Goal: Information Seeking & Learning: Learn about a topic

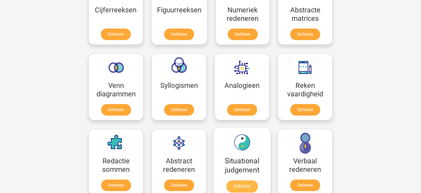
scroll to position [260, 0]
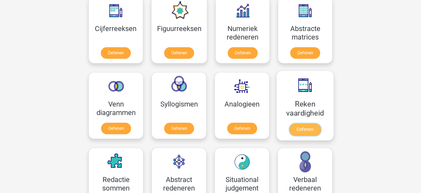
click at [313, 126] on link "Oefenen" at bounding box center [304, 129] width 31 height 12
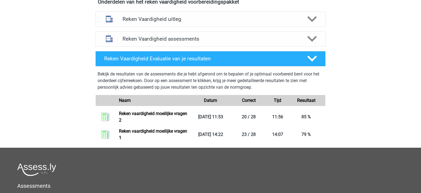
scroll to position [173, 0]
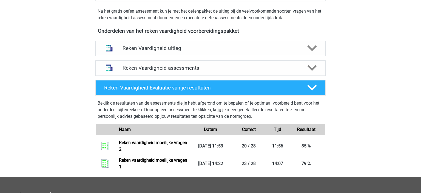
click at [314, 70] on icon at bounding box center [312, 68] width 10 height 10
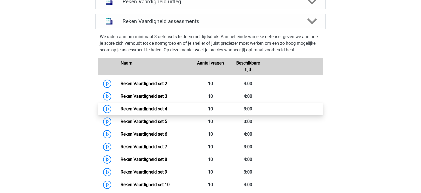
scroll to position [231, 0]
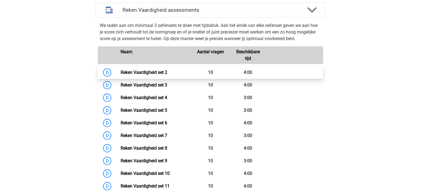
click at [167, 72] on link "Reken Vaardigheid set 2" at bounding box center [144, 72] width 47 height 5
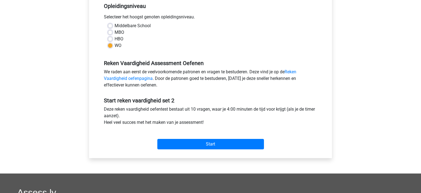
scroll to position [116, 0]
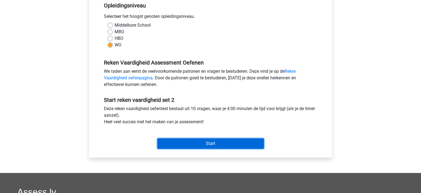
click at [219, 142] on input "Start" at bounding box center [210, 143] width 107 height 10
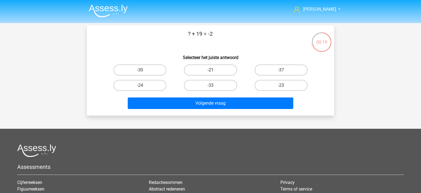
click at [221, 68] on label "-21" at bounding box center [210, 69] width 53 height 11
click at [214, 70] on input "-21" at bounding box center [212, 72] width 4 height 4
radio input "true"
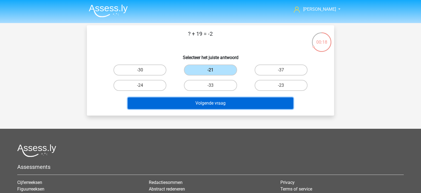
click at [218, 102] on button "Volgende vraag" at bounding box center [211, 103] width 166 height 12
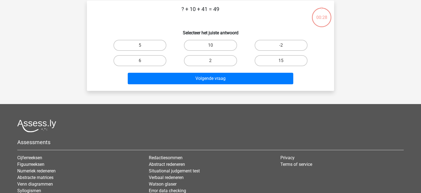
scroll to position [25, 0]
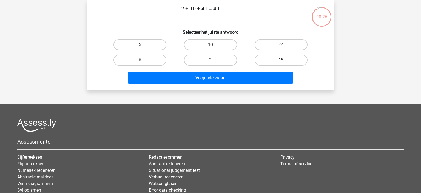
click at [287, 45] on label "-2" at bounding box center [280, 44] width 53 height 11
click at [284, 45] on input "-2" at bounding box center [283, 47] width 4 height 4
radio input "true"
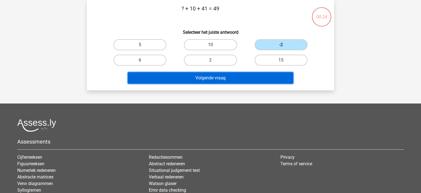
click at [188, 75] on button "Volgende vraag" at bounding box center [211, 78] width 166 height 12
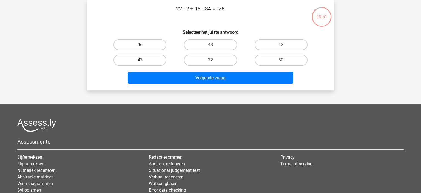
click at [216, 61] on label "32" at bounding box center [210, 60] width 53 height 11
click at [214, 61] on input "32" at bounding box center [212, 62] width 4 height 4
radio input "true"
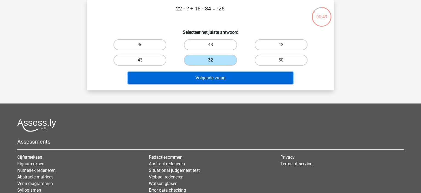
click at [216, 79] on button "Volgende vraag" at bounding box center [211, 78] width 166 height 12
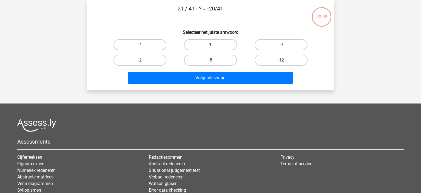
click at [220, 43] on label "1" at bounding box center [210, 44] width 53 height 11
click at [214, 45] on input "1" at bounding box center [212, 47] width 4 height 4
radio input "true"
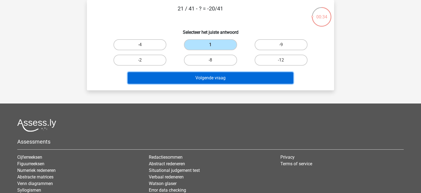
click at [218, 76] on button "Volgende vraag" at bounding box center [211, 78] width 166 height 12
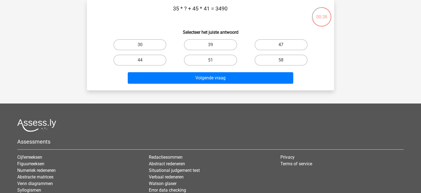
click at [274, 41] on label "47" at bounding box center [280, 44] width 53 height 11
click at [281, 45] on input "47" at bounding box center [283, 47] width 4 height 4
radio input "true"
click at [209, 45] on label "39" at bounding box center [210, 44] width 53 height 11
click at [210, 45] on input "39" at bounding box center [212, 47] width 4 height 4
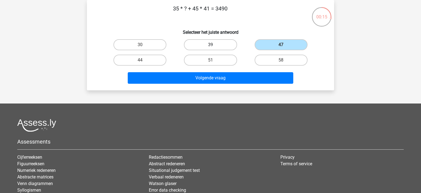
radio input "true"
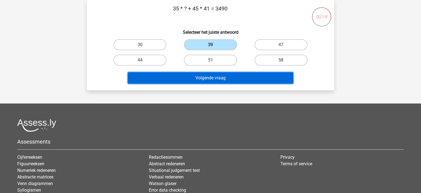
click at [211, 76] on button "Volgende vraag" at bounding box center [211, 78] width 166 height 12
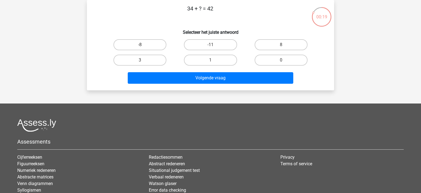
click at [255, 26] on h6 "Selecteer het juiste antwoord" at bounding box center [211, 30] width 230 height 10
click at [273, 45] on label "8" at bounding box center [280, 44] width 53 height 11
click at [281, 45] on input "8" at bounding box center [283, 47] width 4 height 4
radio input "true"
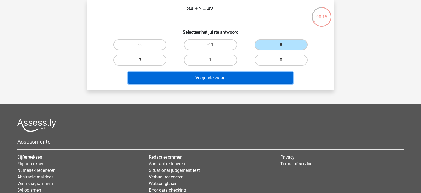
click at [237, 76] on button "Volgende vraag" at bounding box center [211, 78] width 166 height 12
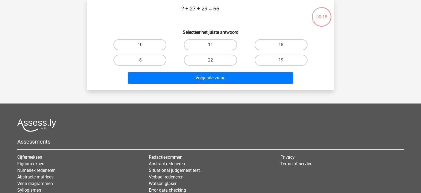
click at [138, 44] on label "10" at bounding box center [139, 44] width 53 height 11
click at [140, 45] on input "10" at bounding box center [142, 47] width 4 height 4
radio input "true"
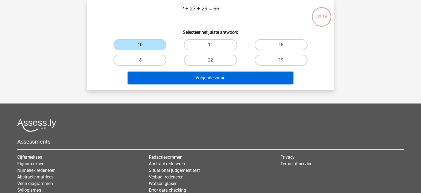
click at [208, 81] on button "Volgende vraag" at bounding box center [211, 78] width 166 height 12
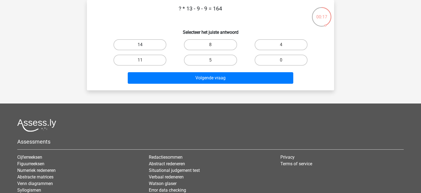
click at [156, 42] on label "14" at bounding box center [139, 44] width 53 height 11
click at [144, 45] on input "14" at bounding box center [142, 47] width 4 height 4
radio input "true"
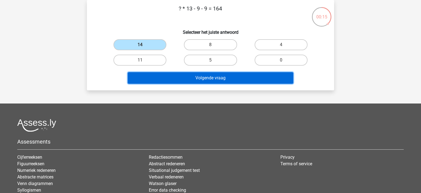
click at [211, 76] on button "Volgende vraag" at bounding box center [211, 78] width 166 height 12
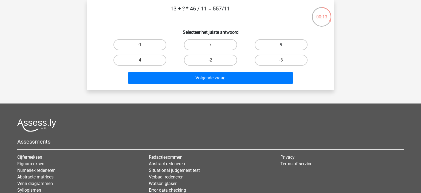
click at [271, 44] on label "9" at bounding box center [280, 44] width 53 height 11
click at [281, 45] on input "9" at bounding box center [283, 47] width 4 height 4
radio input "true"
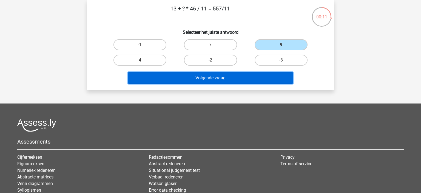
click at [219, 79] on button "Volgende vraag" at bounding box center [211, 78] width 166 height 12
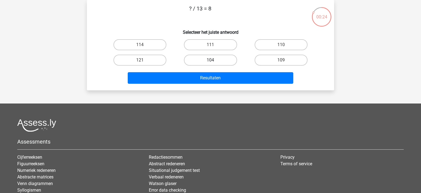
click at [208, 59] on label "104" at bounding box center [210, 60] width 53 height 11
click at [210, 60] on input "104" at bounding box center [212, 62] width 4 height 4
radio input "true"
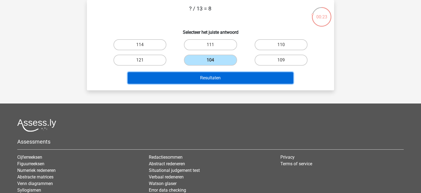
click at [211, 79] on button "Resultaten" at bounding box center [211, 78] width 166 height 12
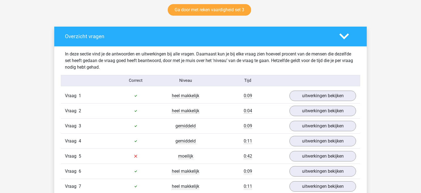
scroll to position [318, 0]
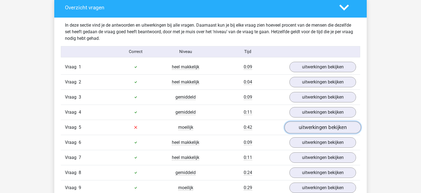
click at [324, 127] on link "uitwerkingen bekijken" at bounding box center [322, 127] width 76 height 12
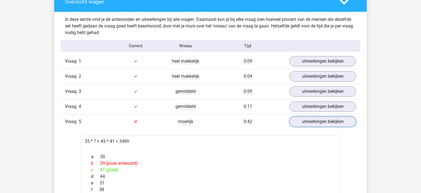
scroll to position [260, 0]
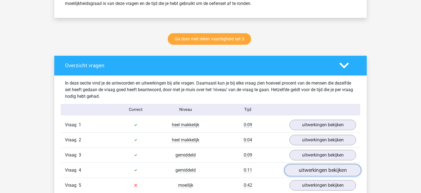
click at [296, 167] on link "uitwerkingen bekijken" at bounding box center [322, 170] width 76 height 12
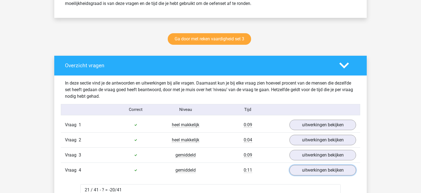
scroll to position [318, 0]
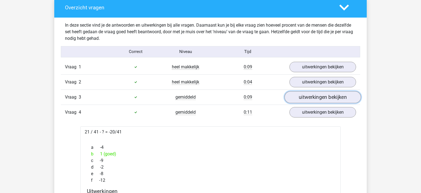
click at [301, 98] on link "uitwerkingen bekijken" at bounding box center [322, 97] width 76 height 12
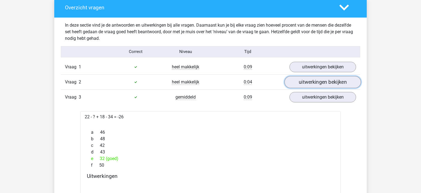
click at [298, 82] on link "uitwerkingen bekijken" at bounding box center [322, 82] width 76 height 12
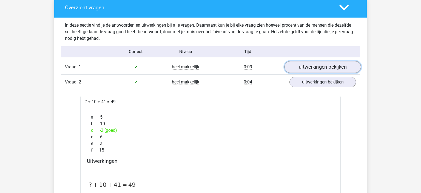
click at [302, 65] on link "uitwerkingen bekijken" at bounding box center [322, 67] width 76 height 12
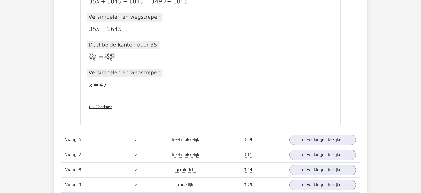
scroll to position [1822, 0]
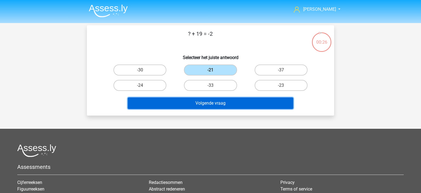
click at [205, 104] on button "Volgende vraag" at bounding box center [211, 103] width 166 height 12
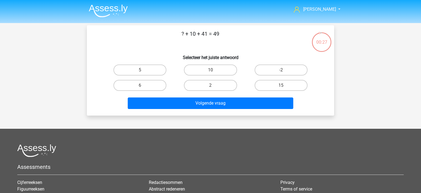
click at [99, 6] on img at bounding box center [108, 10] width 39 height 13
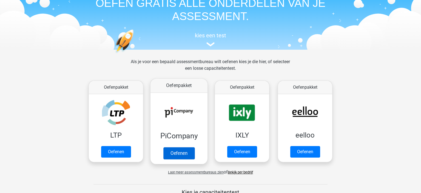
scroll to position [173, 0]
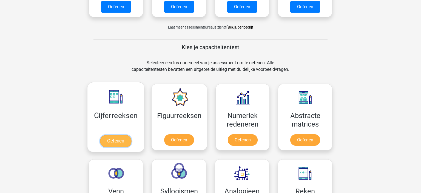
click at [116, 135] on link "Oefenen" at bounding box center [115, 141] width 31 height 12
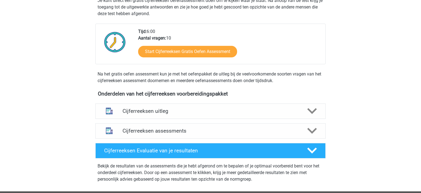
scroll to position [145, 0]
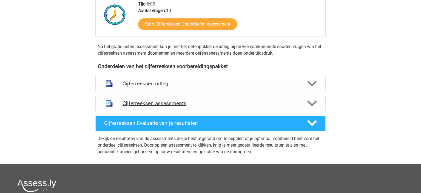
click at [173, 106] on h4 "Cijferreeksen assessments" at bounding box center [210, 103] width 176 height 6
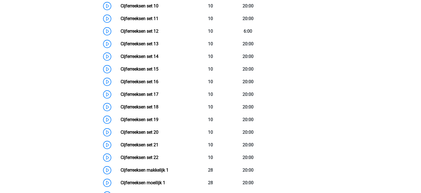
scroll to position [289, 0]
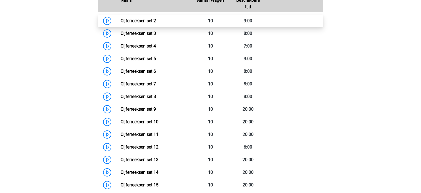
click at [156, 23] on link "Cijferreeksen set 2" at bounding box center [138, 20] width 35 height 5
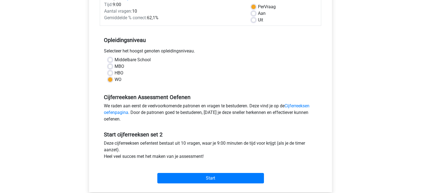
scroll to position [87, 0]
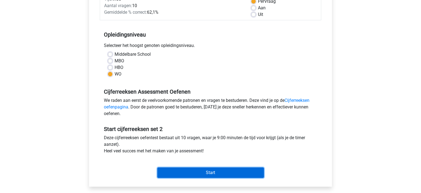
click at [228, 171] on input "Start" at bounding box center [210, 172] width 107 height 10
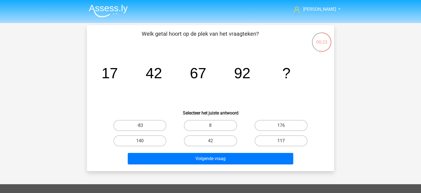
drag, startPoint x: 276, startPoint y: 138, endPoint x: 269, endPoint y: 141, distance: 7.2
click at [275, 137] on label "117" at bounding box center [280, 140] width 53 height 11
click at [296, 141] on label "117" at bounding box center [280, 140] width 53 height 11
click at [284, 141] on input "117" at bounding box center [283, 143] width 4 height 4
radio input "true"
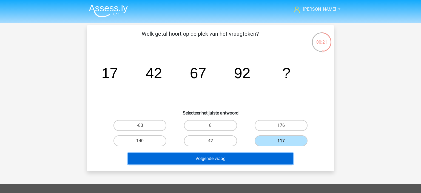
click at [244, 157] on button "Volgende vraag" at bounding box center [211, 159] width 166 height 12
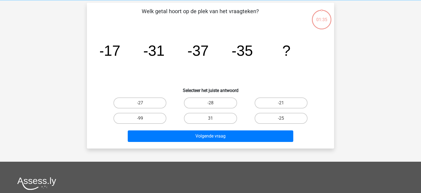
scroll to position [25, 0]
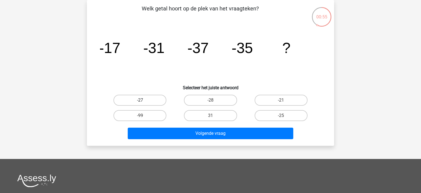
click at [154, 101] on label "-27" at bounding box center [139, 100] width 53 height 11
click at [144, 101] on input "-27" at bounding box center [142, 102] width 4 height 4
radio input "true"
click at [287, 118] on label "-25" at bounding box center [280, 115] width 53 height 11
click at [284, 118] on input "-25" at bounding box center [283, 117] width 4 height 4
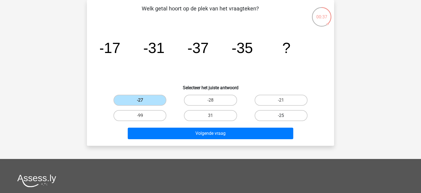
radio input "true"
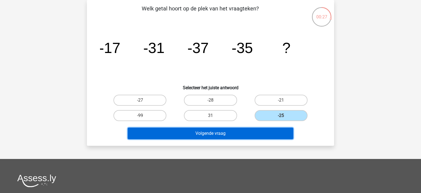
click at [235, 136] on button "Volgende vraag" at bounding box center [211, 133] width 166 height 12
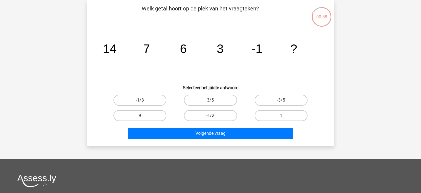
click at [217, 114] on label "-1/2" at bounding box center [210, 115] width 53 height 11
click at [214, 115] on input "-1/2" at bounding box center [212, 117] width 4 height 4
radio input "true"
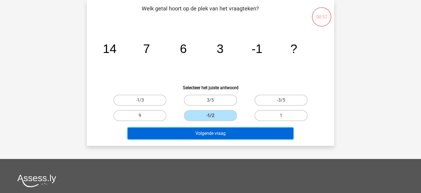
click at [216, 133] on button "Volgende vraag" at bounding box center [211, 133] width 166 height 12
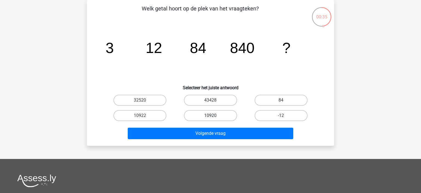
click at [214, 114] on label "10920" at bounding box center [210, 115] width 53 height 11
click at [214, 115] on input "10920" at bounding box center [212, 117] width 4 height 4
radio input "true"
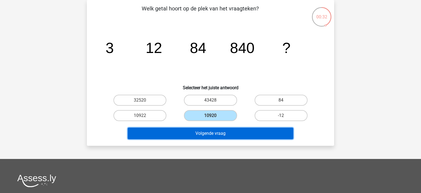
click at [219, 134] on button "Volgende vraag" at bounding box center [211, 133] width 166 height 12
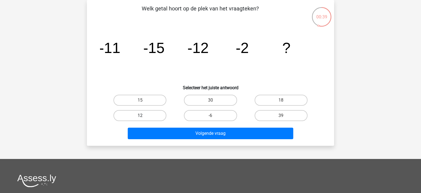
click at [139, 116] on label "12" at bounding box center [139, 115] width 53 height 11
click at [140, 116] on input "12" at bounding box center [142, 117] width 4 height 4
radio input "true"
click at [136, 104] on div "15" at bounding box center [140, 99] width 70 height 15
click at [136, 104] on label "15" at bounding box center [139, 100] width 53 height 11
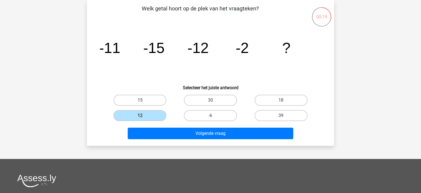
click at [140, 104] on input "15" at bounding box center [142, 102] width 4 height 4
radio input "true"
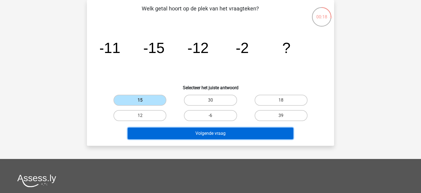
click at [184, 136] on button "Volgende vraag" at bounding box center [211, 133] width 166 height 12
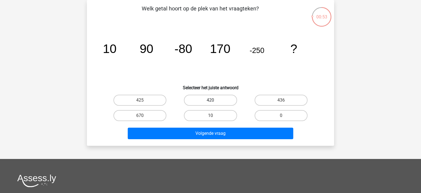
click at [228, 98] on label "420" at bounding box center [210, 100] width 53 height 11
click at [214, 100] on input "420" at bounding box center [212, 102] width 4 height 4
radio input "true"
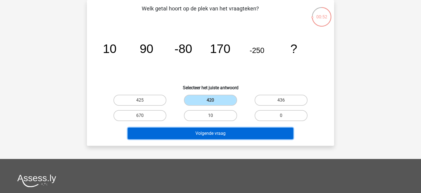
click at [214, 132] on button "Volgende vraag" at bounding box center [211, 133] width 166 height 12
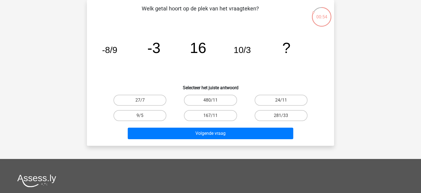
click at [252, 65] on icon "image/svg+xml -8/9 -3 16 10/3 ?" at bounding box center [210, 52] width 221 height 55
click at [148, 102] on label "27/7" at bounding box center [139, 100] width 53 height 11
click at [144, 102] on input "27/7" at bounding box center [142, 102] width 4 height 4
radio input "true"
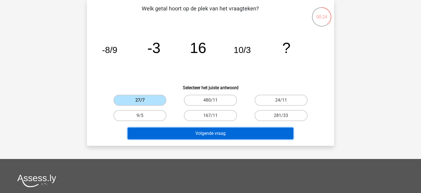
click at [235, 136] on button "Volgende vraag" at bounding box center [211, 133] width 166 height 12
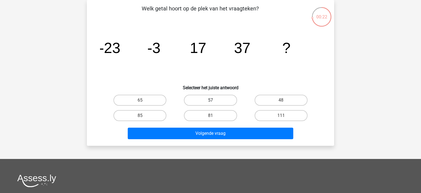
click at [217, 99] on label "57" at bounding box center [210, 100] width 53 height 11
click at [214, 100] on input "57" at bounding box center [212, 102] width 4 height 4
radio input "true"
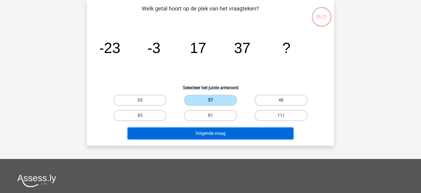
click at [207, 132] on button "Volgende vraag" at bounding box center [211, 133] width 166 height 12
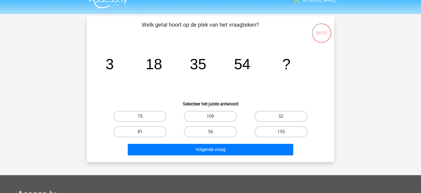
scroll to position [0, 0]
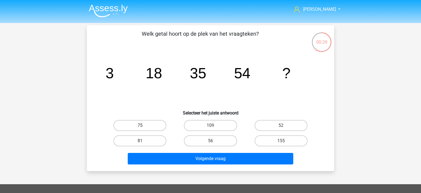
click at [148, 125] on label "75" at bounding box center [139, 125] width 53 height 11
click at [144, 125] on input "75" at bounding box center [142, 127] width 4 height 4
radio input "true"
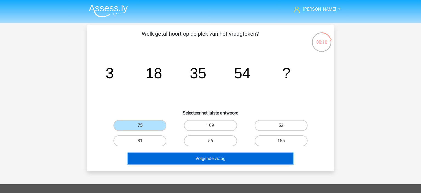
click at [206, 157] on button "Volgende vraag" at bounding box center [211, 159] width 166 height 12
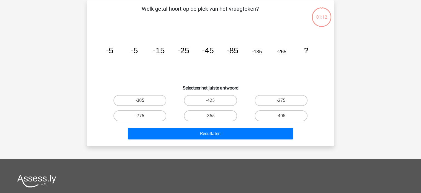
scroll to position [25, 0]
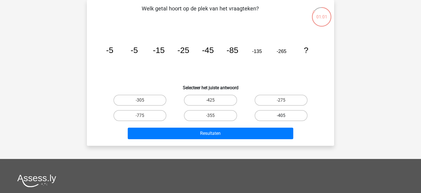
click at [279, 110] on label "-405" at bounding box center [280, 115] width 53 height 11
click at [281, 115] on input "-405" at bounding box center [283, 117] width 4 height 4
radio input "true"
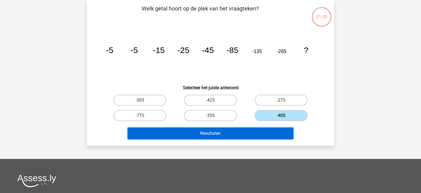
click at [217, 131] on button "Resultaten" at bounding box center [211, 133] width 166 height 12
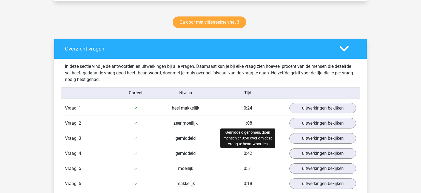
scroll to position [289, 0]
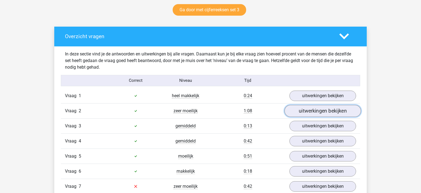
click at [306, 109] on link "uitwerkingen bekijken" at bounding box center [322, 111] width 76 height 12
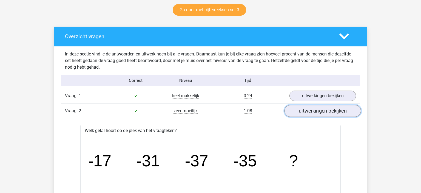
click at [306, 109] on link "uitwerkingen bekijken" at bounding box center [322, 111] width 76 height 12
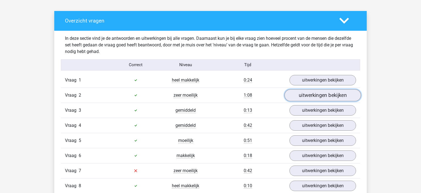
scroll to position [318, 0]
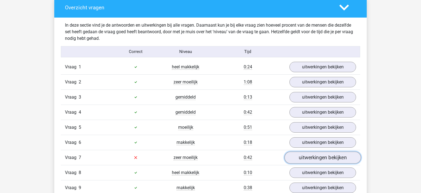
click at [311, 156] on link "uitwerkingen bekijken" at bounding box center [322, 157] width 76 height 12
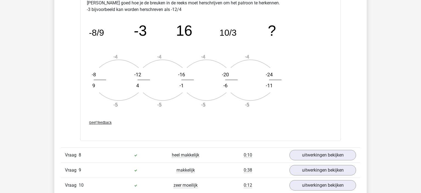
scroll to position [723, 0]
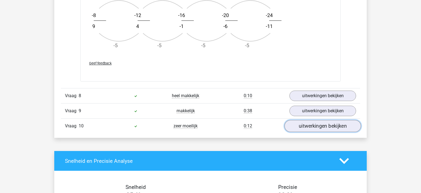
click at [303, 124] on link "uitwerkingen bekijken" at bounding box center [322, 126] width 76 height 12
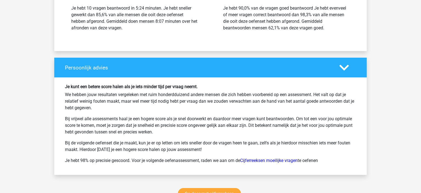
scroll to position [1302, 0]
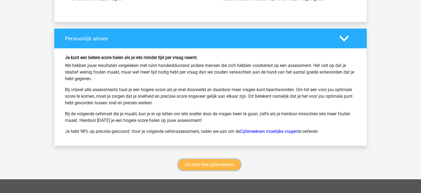
click at [222, 164] on link "Ga door met cijferreeksen" at bounding box center [209, 165] width 63 height 12
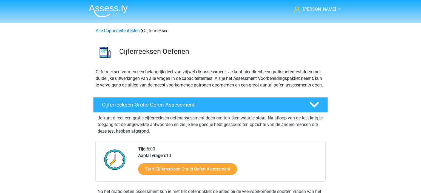
click at [121, 12] on img at bounding box center [108, 10] width 39 height 13
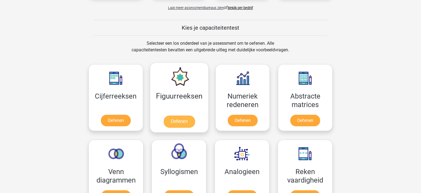
scroll to position [202, 0]
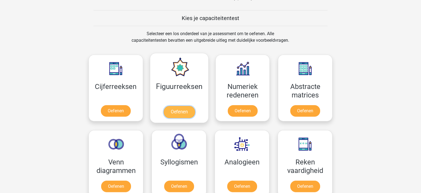
click at [181, 106] on link "Oefenen" at bounding box center [178, 112] width 31 height 12
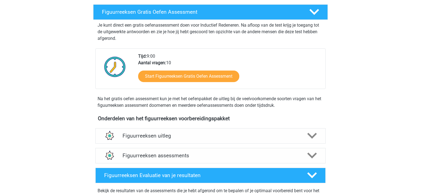
scroll to position [116, 0]
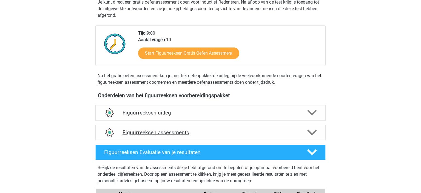
click at [210, 133] on h4 "Figuurreeksen assessments" at bounding box center [210, 132] width 176 height 6
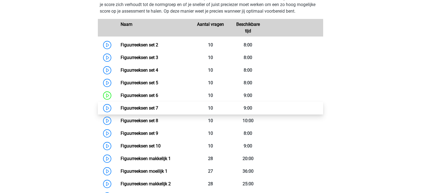
scroll to position [264, 0]
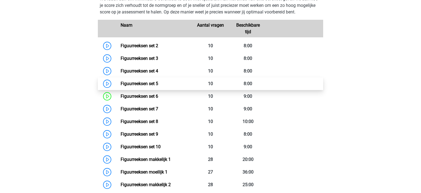
click at [158, 83] on link "Figuurreeksen set 5" at bounding box center [140, 83] width 38 height 5
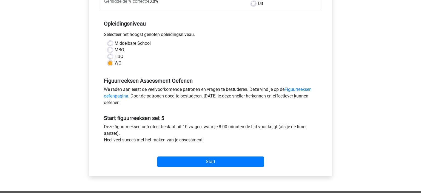
scroll to position [116, 0]
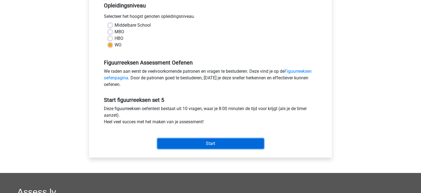
click at [212, 142] on input "Start" at bounding box center [210, 143] width 107 height 10
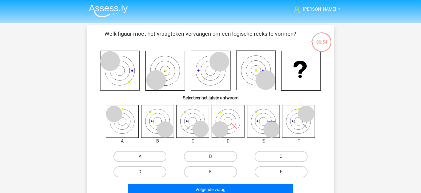
click at [141, 171] on label "D" at bounding box center [139, 171] width 53 height 11
click at [141, 171] on input "D" at bounding box center [142, 173] width 4 height 4
radio input "true"
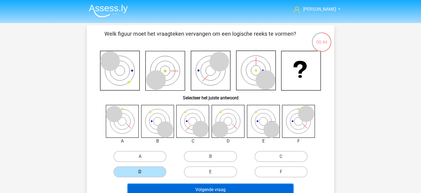
click at [221, 185] on button "Volgende vraag" at bounding box center [211, 190] width 166 height 12
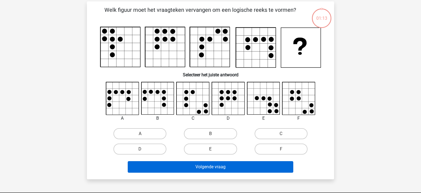
scroll to position [25, 0]
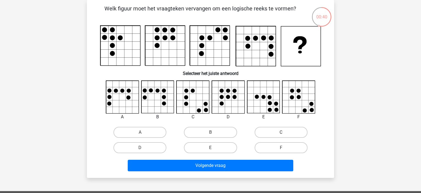
click at [294, 131] on label "C" at bounding box center [280, 132] width 53 height 11
click at [284, 132] on input "C" at bounding box center [283, 134] width 4 height 4
radio input "true"
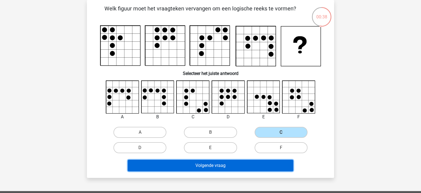
click at [208, 163] on button "Volgende vraag" at bounding box center [211, 165] width 166 height 12
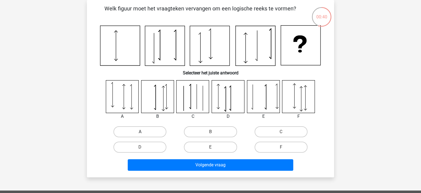
click at [131, 131] on label "A" at bounding box center [139, 131] width 53 height 11
click at [140, 131] on input "A" at bounding box center [142, 133] width 4 height 4
radio input "true"
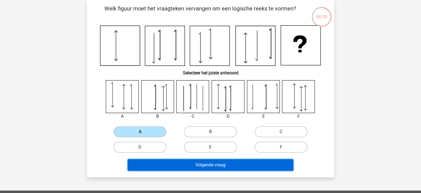
click at [185, 164] on button "Volgende vraag" at bounding box center [211, 165] width 166 height 12
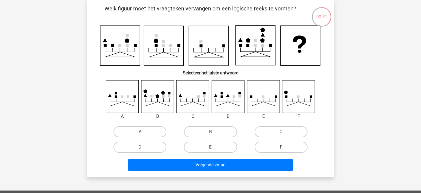
click at [199, 147] on label "E" at bounding box center [210, 146] width 53 height 11
click at [210, 147] on input "E" at bounding box center [212, 149] width 4 height 4
radio input "true"
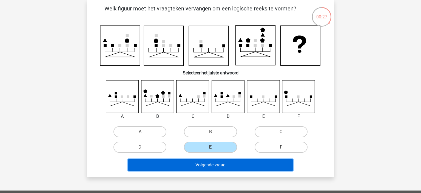
click at [203, 162] on button "Volgende vraag" at bounding box center [211, 165] width 166 height 12
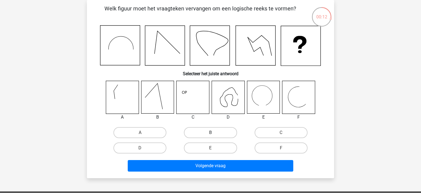
click at [212, 130] on label "B" at bounding box center [210, 132] width 53 height 11
click at [212, 132] on input "B" at bounding box center [212, 134] width 4 height 4
radio input "true"
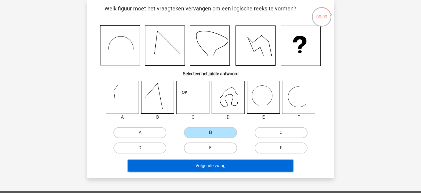
click at [223, 166] on button "Volgende vraag" at bounding box center [211, 166] width 166 height 12
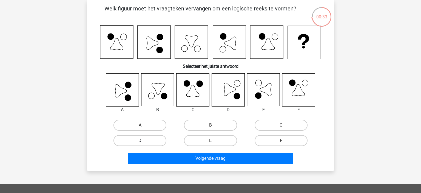
click at [157, 140] on label "D" at bounding box center [139, 140] width 53 height 11
click at [144, 140] on input "D" at bounding box center [142, 142] width 4 height 4
radio input "true"
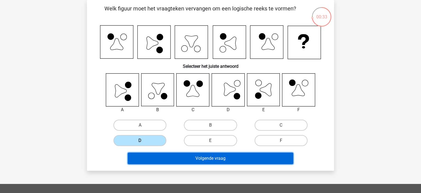
click at [206, 158] on button "Volgende vraag" at bounding box center [211, 158] width 166 height 12
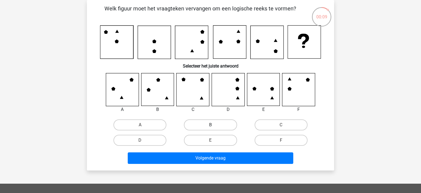
click at [211, 124] on label "B" at bounding box center [210, 124] width 53 height 11
click at [211, 125] on input "B" at bounding box center [212, 127] width 4 height 4
radio input "true"
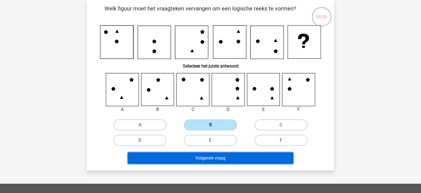
click at [215, 156] on button "Volgende vraag" at bounding box center [211, 158] width 166 height 12
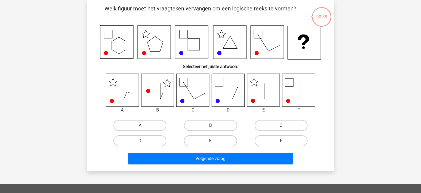
click at [207, 140] on label "E" at bounding box center [210, 140] width 53 height 11
click at [210, 141] on input "E" at bounding box center [212, 143] width 4 height 4
radio input "true"
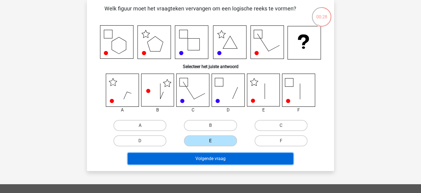
click at [215, 161] on button "Volgende vraag" at bounding box center [211, 159] width 166 height 12
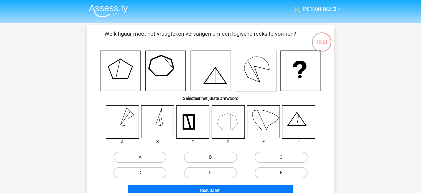
click at [144, 159] on label "A" at bounding box center [139, 156] width 53 height 11
click at [144, 159] on input "A" at bounding box center [142, 159] width 4 height 4
radio input "true"
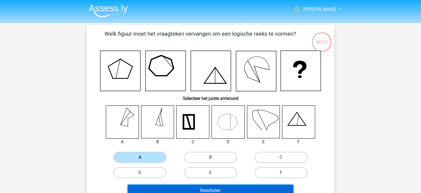
click at [198, 187] on button "Resultaten" at bounding box center [211, 190] width 166 height 12
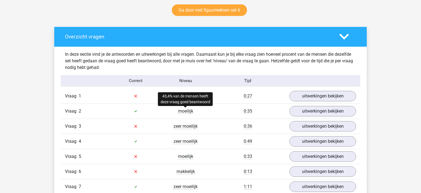
scroll to position [289, 0]
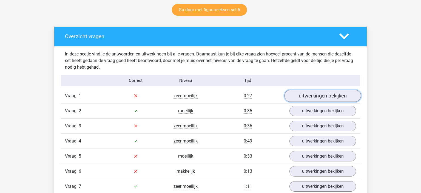
click at [311, 95] on link "uitwerkingen bekijken" at bounding box center [322, 96] width 76 height 12
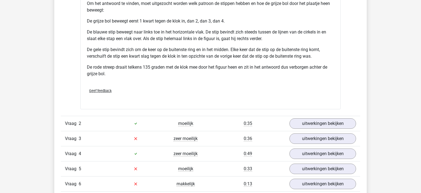
scroll to position [665, 0]
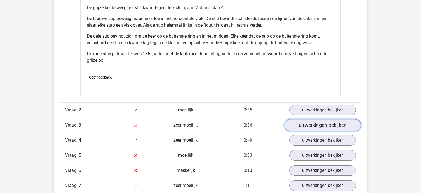
click at [334, 123] on link "uitwerkingen bekijken" at bounding box center [322, 125] width 76 height 12
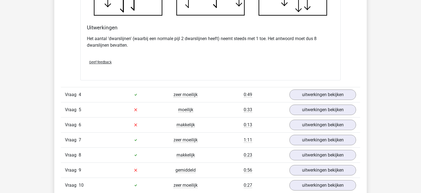
scroll to position [1041, 0]
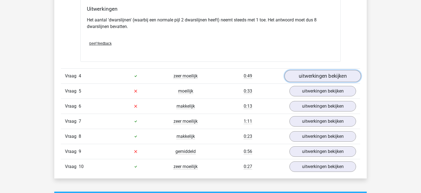
click at [299, 73] on link "uitwerkingen bekijken" at bounding box center [322, 76] width 76 height 12
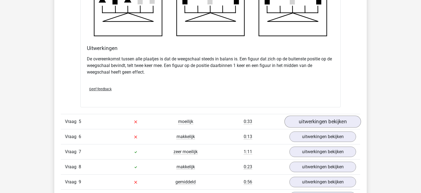
scroll to position [1331, 0]
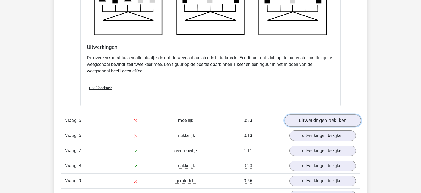
click at [309, 122] on link "uitwerkingen bekijken" at bounding box center [322, 120] width 76 height 12
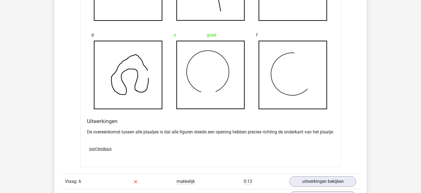
scroll to position [1678, 0]
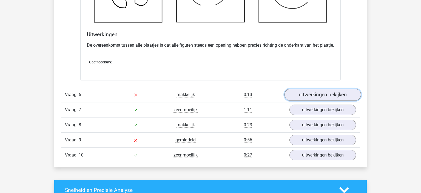
click at [308, 101] on link "uitwerkingen bekijken" at bounding box center [322, 94] width 76 height 12
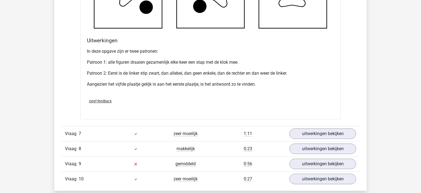
scroll to position [1996, 0]
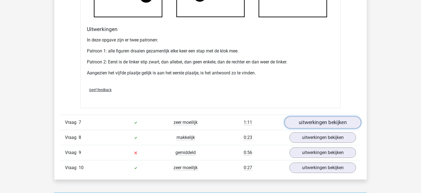
click at [307, 123] on link "uitwerkingen bekijken" at bounding box center [322, 122] width 76 height 12
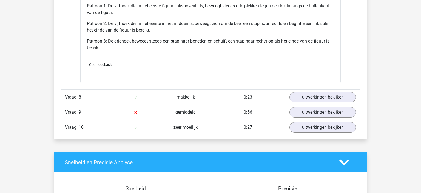
scroll to position [2401, 0]
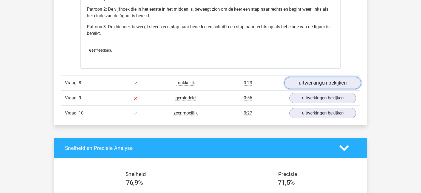
click at [319, 84] on link "uitwerkingen bekijken" at bounding box center [322, 83] width 76 height 12
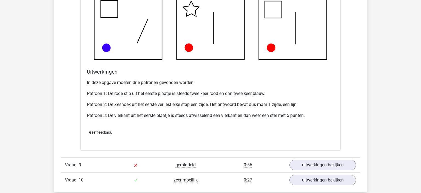
scroll to position [2748, 0]
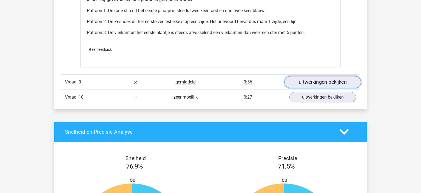
click at [303, 87] on link "uitwerkingen bekijken" at bounding box center [322, 82] width 76 height 12
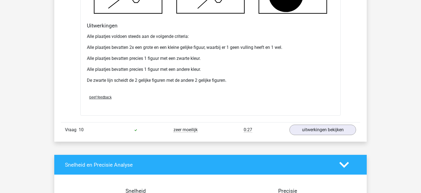
scroll to position [3066, 0]
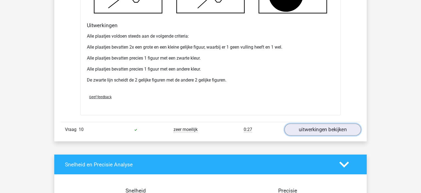
click at [293, 132] on link "uitwerkingen bekijken" at bounding box center [322, 129] width 76 height 12
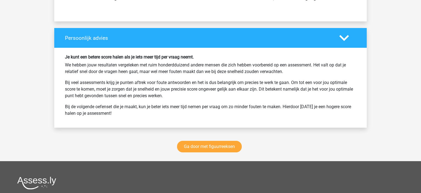
scroll to position [3732, 0]
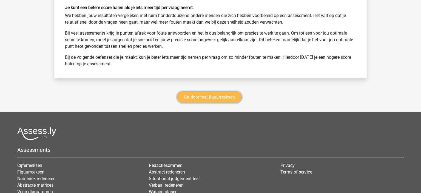
click at [228, 102] on link "Ga door met figuurreeksen" at bounding box center [209, 97] width 65 height 12
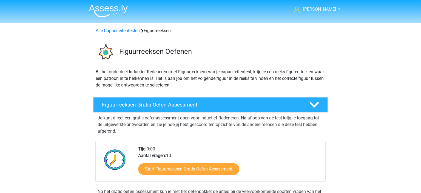
click at [109, 5] on img at bounding box center [108, 10] width 39 height 13
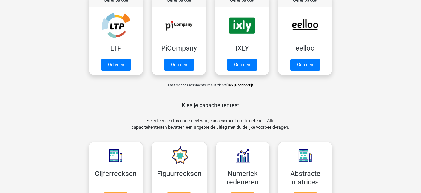
scroll to position [231, 0]
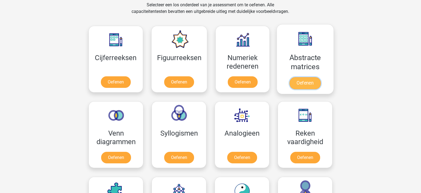
click at [302, 79] on link "Oefenen" at bounding box center [304, 83] width 31 height 12
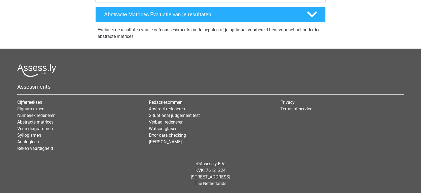
scroll to position [173, 0]
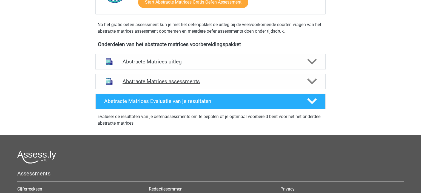
click at [177, 79] on h4 "Abstracte Matrices assessments" at bounding box center [210, 81] width 176 height 6
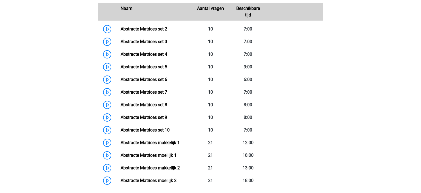
scroll to position [260, 0]
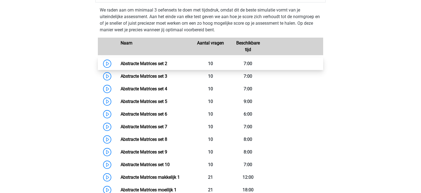
click at [167, 63] on link "Abstracte Matrices set 2" at bounding box center [144, 63] width 47 height 5
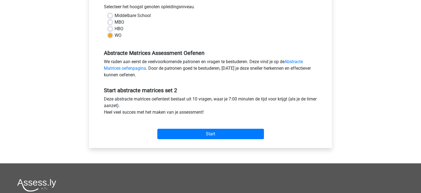
scroll to position [145, 0]
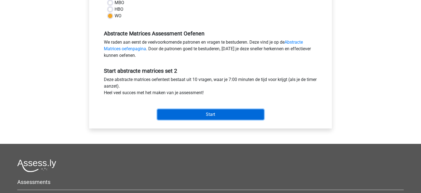
click at [184, 117] on input "Start" at bounding box center [210, 114] width 107 height 10
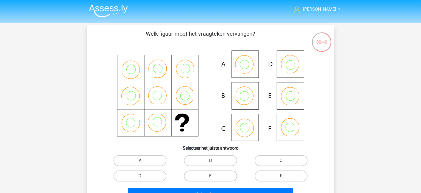
click at [205, 162] on label "B" at bounding box center [210, 160] width 53 height 11
click at [210, 162] on input "B" at bounding box center [212, 162] width 4 height 4
radio input "true"
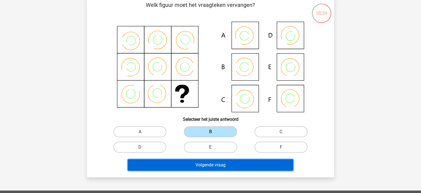
click at [207, 160] on button "Volgende vraag" at bounding box center [211, 165] width 166 height 12
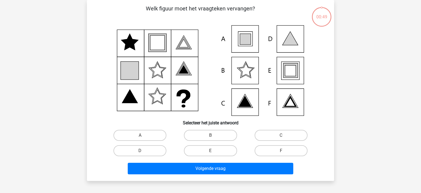
scroll to position [25, 0]
click at [210, 153] on label "E" at bounding box center [210, 150] width 53 height 11
click at [210, 153] on input "E" at bounding box center [212, 152] width 4 height 4
radio input "true"
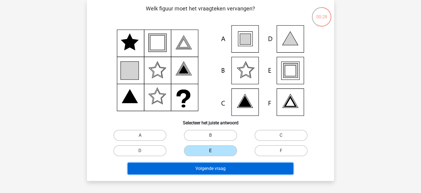
click at [216, 167] on button "Volgende vraag" at bounding box center [211, 168] width 166 height 12
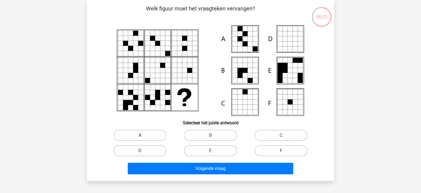
click at [139, 133] on label "A" at bounding box center [139, 135] width 53 height 11
click at [140, 135] on input "A" at bounding box center [142, 137] width 4 height 4
radio input "true"
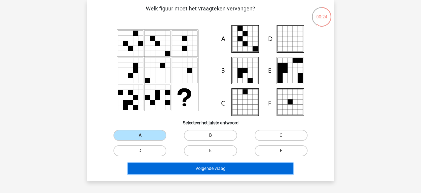
click at [197, 167] on button "Volgende vraag" at bounding box center [211, 168] width 166 height 12
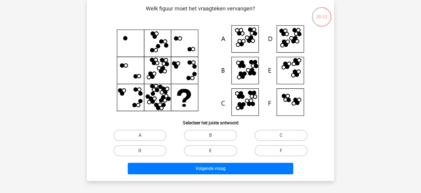
drag, startPoint x: 156, startPoint y: 150, endPoint x: 159, endPoint y: 152, distance: 4.0
click at [156, 150] on label "D" at bounding box center [139, 150] width 53 height 11
click at [144, 150] on input "D" at bounding box center [142, 152] width 4 height 4
radio input "true"
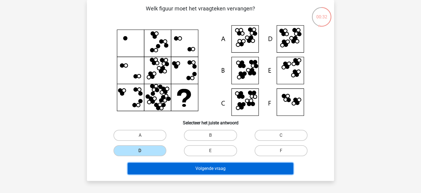
click at [196, 168] on button "Volgende vraag" at bounding box center [211, 168] width 166 height 12
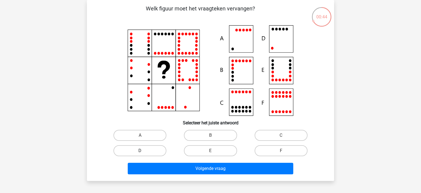
click at [141, 147] on label "D" at bounding box center [139, 150] width 53 height 11
click at [141, 150] on input "D" at bounding box center [142, 152] width 4 height 4
radio input "true"
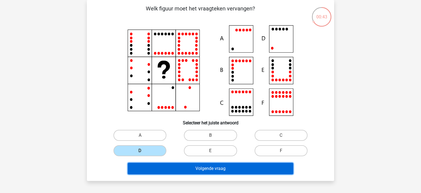
click at [165, 164] on button "Volgende vraag" at bounding box center [211, 168] width 166 height 12
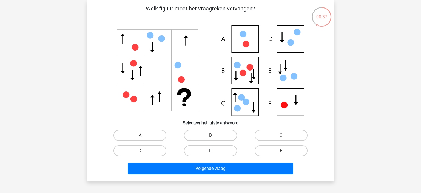
click at [216, 151] on label "E" at bounding box center [210, 150] width 53 height 11
click at [214, 151] on input "E" at bounding box center [212, 152] width 4 height 4
radio input "true"
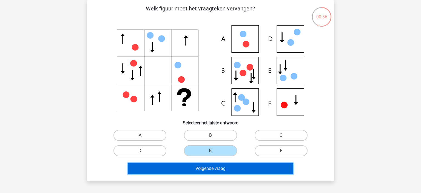
click at [207, 169] on button "Volgende vraag" at bounding box center [211, 168] width 166 height 12
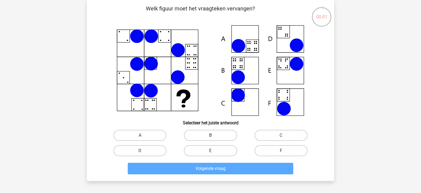
click at [214, 134] on label "B" at bounding box center [210, 135] width 53 height 11
click at [214, 135] on input "B" at bounding box center [212, 137] width 4 height 4
radio input "true"
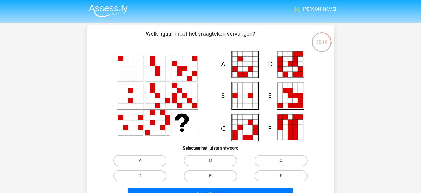
click at [214, 173] on label "E" at bounding box center [210, 175] width 53 height 11
click at [214, 176] on input "E" at bounding box center [212, 178] width 4 height 4
radio input "true"
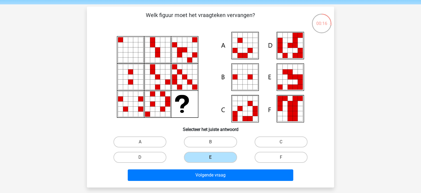
scroll to position [29, 0]
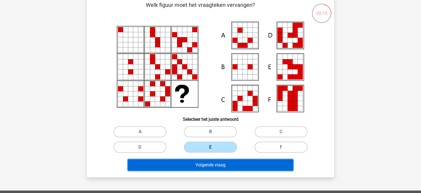
click at [220, 164] on button "Volgende vraag" at bounding box center [211, 165] width 166 height 12
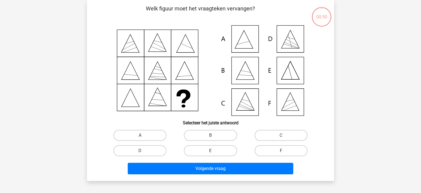
scroll to position [25, 0]
click at [261, 136] on label "C" at bounding box center [280, 135] width 53 height 11
click at [281, 136] on input "C" at bounding box center [283, 137] width 4 height 4
radio input "true"
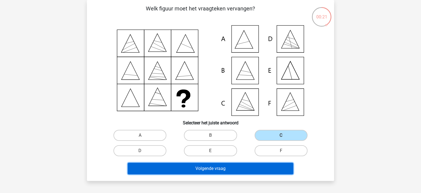
click at [221, 166] on button "Volgende vraag" at bounding box center [211, 168] width 166 height 12
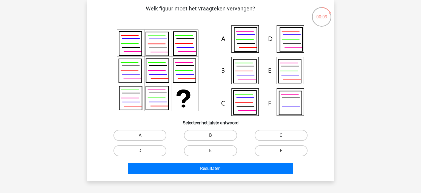
click at [288, 137] on label "C" at bounding box center [280, 135] width 53 height 11
click at [284, 137] on input "C" at bounding box center [283, 137] width 4 height 4
radio input "true"
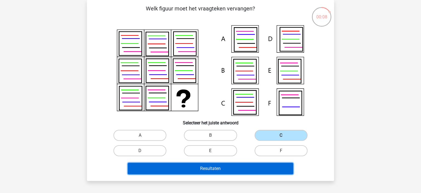
click at [232, 168] on button "Resultaten" at bounding box center [211, 168] width 166 height 12
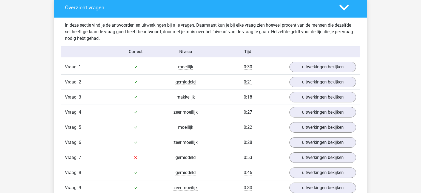
scroll to position [376, 0]
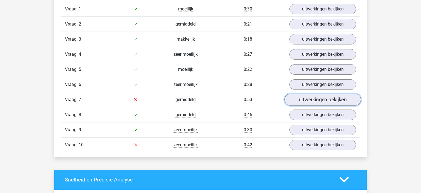
click at [313, 96] on link "uitwerkingen bekijken" at bounding box center [322, 99] width 76 height 12
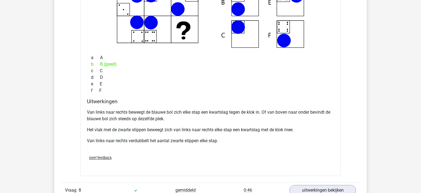
scroll to position [607, 0]
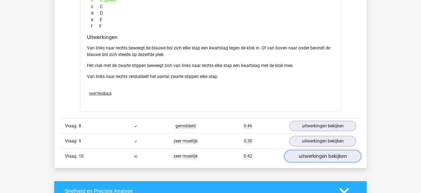
click at [311, 154] on link "uitwerkingen bekijken" at bounding box center [322, 156] width 76 height 12
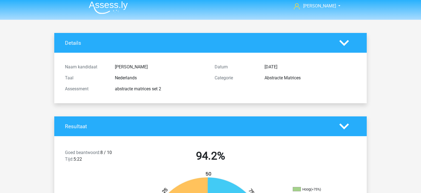
scroll to position [0, 0]
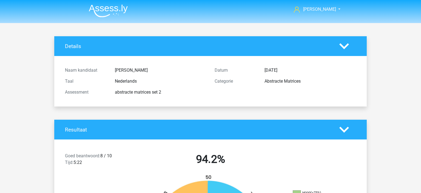
click at [101, 7] on img at bounding box center [108, 10] width 39 height 13
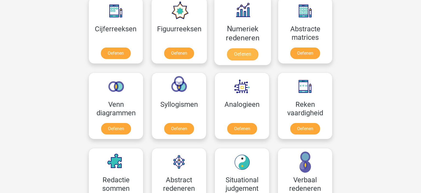
scroll to position [260, 0]
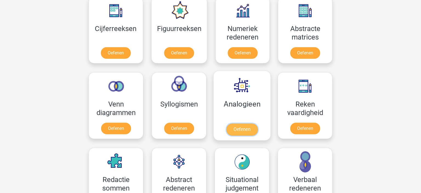
click at [238, 130] on link "Oefenen" at bounding box center [241, 129] width 31 height 12
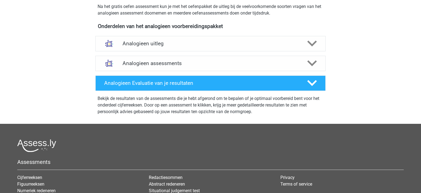
scroll to position [173, 0]
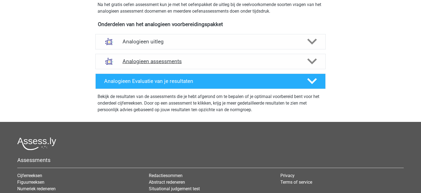
click at [193, 58] on div "Analogieen assessments" at bounding box center [210, 61] width 230 height 15
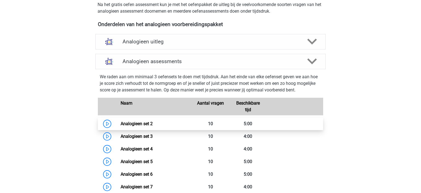
click at [139, 123] on link "Analogieen set 2" at bounding box center [137, 123] width 32 height 5
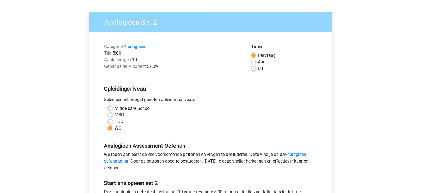
scroll to position [87, 0]
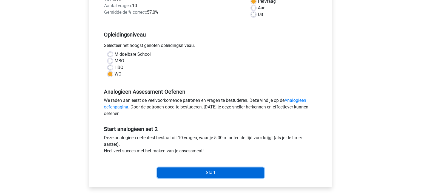
click at [208, 173] on input "Start" at bounding box center [210, 172] width 107 height 10
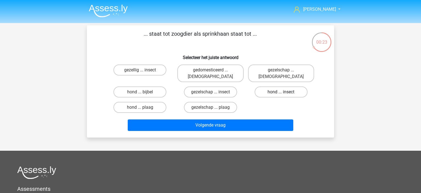
click at [276, 86] on label "hond ... insect" at bounding box center [280, 91] width 53 height 11
click at [281, 92] on input "hond ... insect" at bounding box center [283, 94] width 4 height 4
radio input "true"
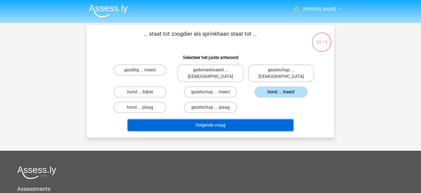
click at [199, 121] on button "Volgende vraag" at bounding box center [211, 125] width 166 height 12
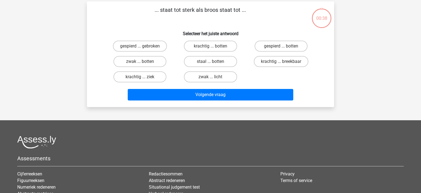
scroll to position [25, 0]
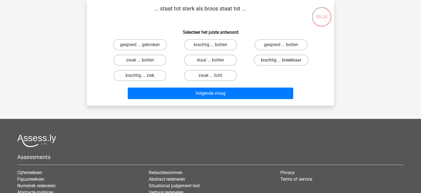
click at [276, 60] on label "krachtig ... breekbaar" at bounding box center [281, 60] width 55 height 11
click at [281, 60] on input "krachtig ... breekbaar" at bounding box center [283, 62] width 4 height 4
radio input "true"
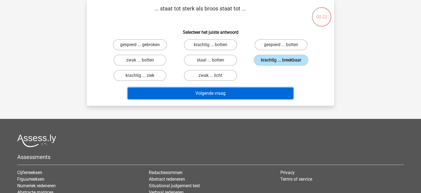
click at [207, 92] on button "Volgende vraag" at bounding box center [211, 93] width 166 height 12
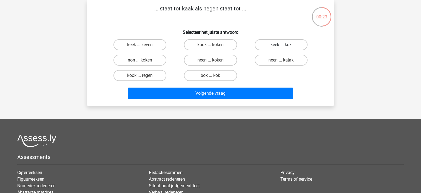
click at [269, 45] on label "keek ... kok" at bounding box center [280, 44] width 53 height 11
click at [281, 45] on input "keek ... kok" at bounding box center [283, 47] width 4 height 4
radio input "true"
click at [269, 63] on label "neen ... kajak" at bounding box center [280, 60] width 53 height 11
click at [281, 63] on input "neen ... kajak" at bounding box center [283, 62] width 4 height 4
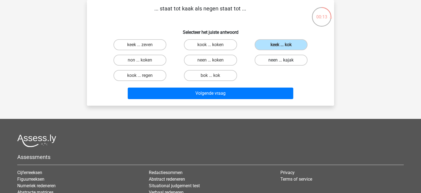
radio input "true"
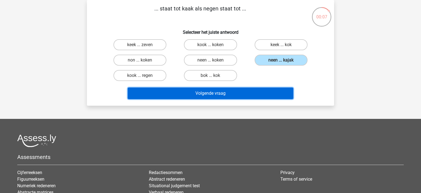
click at [205, 93] on button "Volgende vraag" at bounding box center [211, 93] width 166 height 12
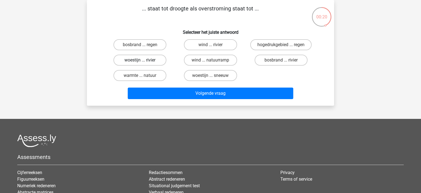
click at [137, 61] on label "woestijn ... rivier" at bounding box center [139, 60] width 53 height 11
click at [140, 61] on input "woestijn ... rivier" at bounding box center [142, 62] width 4 height 4
radio input "true"
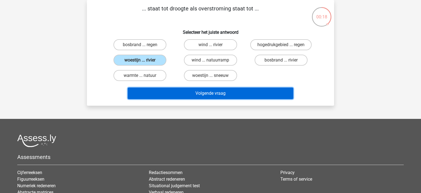
click at [197, 87] on button "Volgende vraag" at bounding box center [211, 93] width 166 height 12
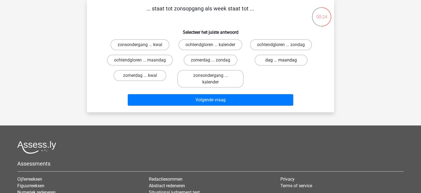
click at [278, 61] on label "dag ... maandag" at bounding box center [280, 60] width 53 height 11
click at [281, 61] on input "dag ... maandag" at bounding box center [283, 62] width 4 height 4
radio input "true"
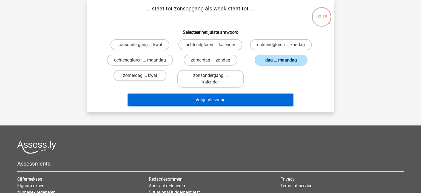
click at [198, 97] on button "Volgende vraag" at bounding box center [211, 100] width 166 height 12
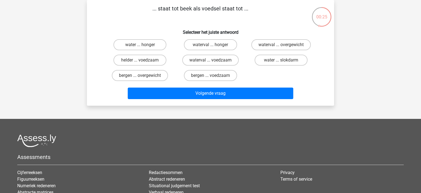
click at [284, 62] on input "water ... slokdarm" at bounding box center [283, 62] width 4 height 4
radio input "true"
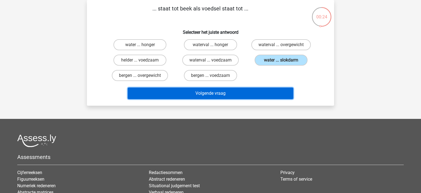
click at [221, 92] on button "Volgende vraag" at bounding box center [211, 93] width 166 height 12
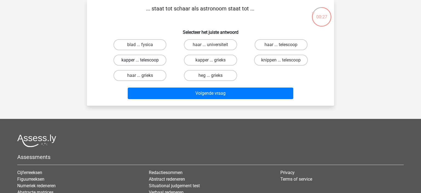
click at [159, 60] on label "kapper ... telescoop" at bounding box center [139, 60] width 53 height 11
click at [144, 60] on input "kapper ... telescoop" at bounding box center [142, 62] width 4 height 4
radio input "true"
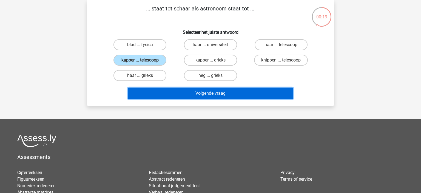
click at [238, 95] on button "Volgende vraag" at bounding box center [211, 93] width 166 height 12
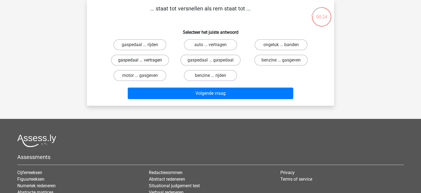
click at [159, 59] on label "gaspedaal ... vertragen" at bounding box center [140, 60] width 58 height 11
click at [144, 60] on input "gaspedaal ... vertragen" at bounding box center [142, 62] width 4 height 4
radio input "true"
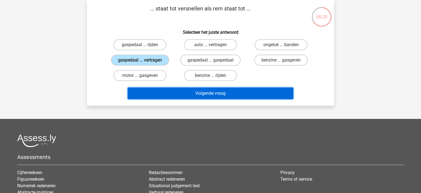
click at [188, 92] on button "Volgende vraag" at bounding box center [211, 93] width 166 height 12
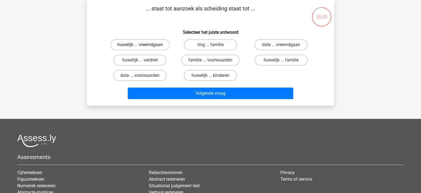
click at [161, 48] on label "huwelijk ... vreemdgaan" at bounding box center [140, 44] width 60 height 11
click at [144, 48] on input "huwelijk ... vreemdgaan" at bounding box center [142, 47] width 4 height 4
radio input "true"
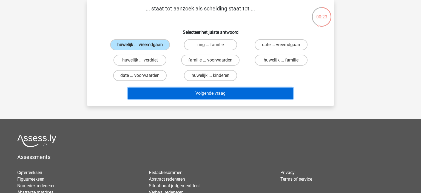
click at [256, 96] on button "Volgende vraag" at bounding box center [211, 93] width 166 height 12
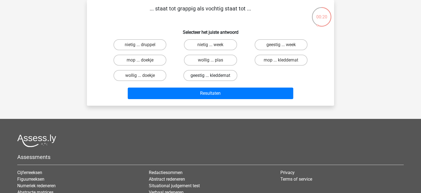
click at [199, 73] on label "geestig ... kleddernat" at bounding box center [210, 75] width 54 height 11
click at [210, 75] on input "geestig ... kleddernat" at bounding box center [212, 77] width 4 height 4
radio input "true"
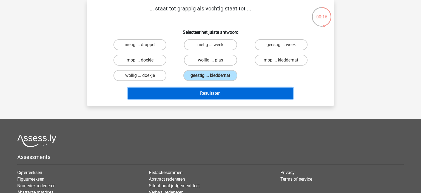
click at [193, 91] on button "Resultaten" at bounding box center [211, 93] width 166 height 12
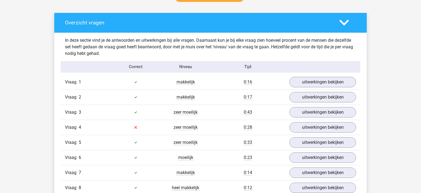
scroll to position [318, 0]
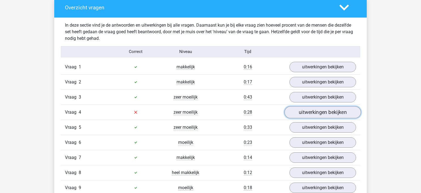
click at [328, 112] on link "uitwerkingen bekijken" at bounding box center [322, 112] width 76 height 12
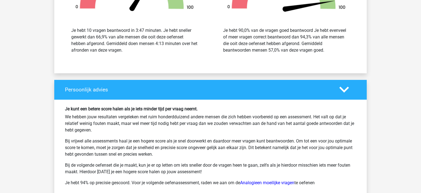
scroll to position [868, 0]
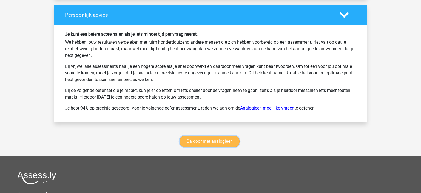
click at [203, 136] on link "Ga door met analogieen" at bounding box center [209, 141] width 60 height 12
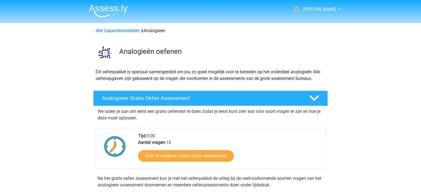
click at [110, 5] on img at bounding box center [108, 10] width 39 height 13
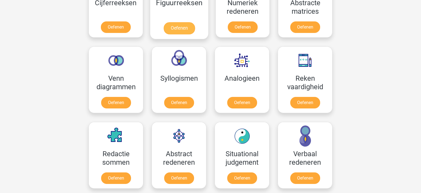
scroll to position [318, 0]
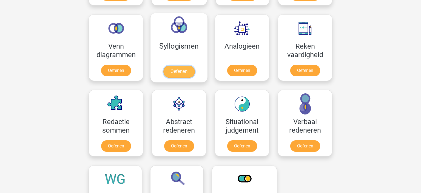
click at [187, 66] on link "Oefenen" at bounding box center [178, 71] width 31 height 12
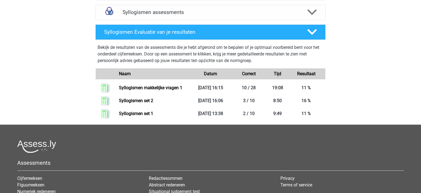
scroll to position [145, 0]
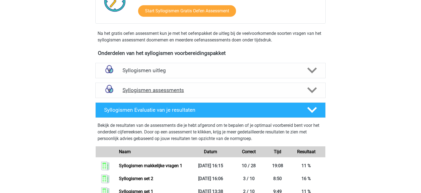
click at [147, 93] on h4 "Syllogismen assessments" at bounding box center [210, 90] width 176 height 6
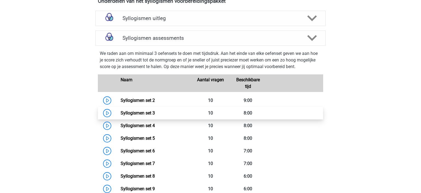
scroll to position [202, 0]
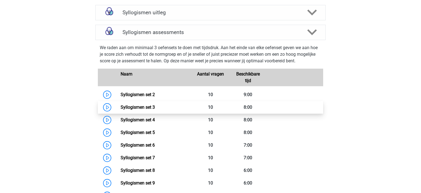
click at [149, 110] on link "Syllogismen set 3" at bounding box center [138, 106] width 34 height 5
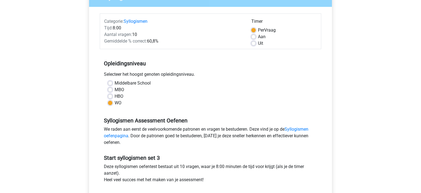
scroll to position [116, 0]
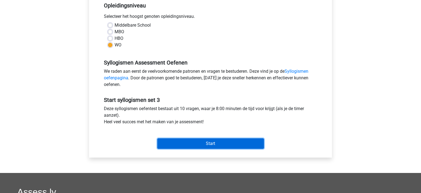
click at [215, 143] on input "Start" at bounding box center [210, 143] width 107 height 10
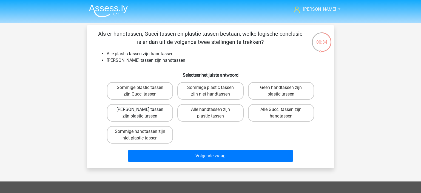
click at [158, 115] on label "[PERSON_NAME] tassen zijn plastic tassen" at bounding box center [140, 113] width 66 height 18
click at [144, 113] on input "[PERSON_NAME] tassen zijn plastic tassen" at bounding box center [142, 111] width 4 height 4
radio input "true"
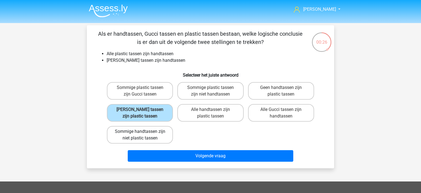
click at [161, 139] on label "Sommige handtassen zijn niet plastic tassen" at bounding box center [140, 135] width 66 height 18
click at [144, 135] on input "Sommige handtassen zijn niet plastic tassen" at bounding box center [142, 133] width 4 height 4
radio input "true"
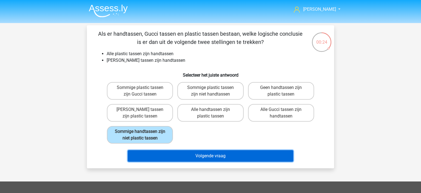
click at [172, 155] on button "Volgende vraag" at bounding box center [211, 156] width 166 height 12
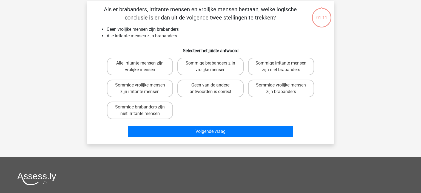
scroll to position [25, 0]
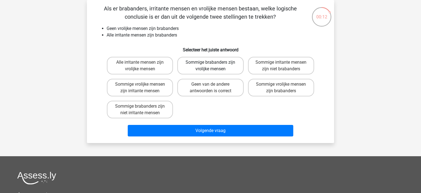
click at [206, 73] on label "Sommige brabanders zijn vrolijke mensen" at bounding box center [210, 66] width 66 height 18
click at [210, 66] on input "Sommige brabanders zijn vrolijke mensen" at bounding box center [212, 64] width 4 height 4
radio input "true"
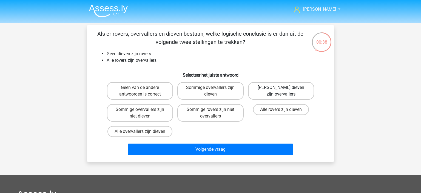
click at [259, 93] on label "Geen dieven zijn overvallers" at bounding box center [281, 91] width 66 height 18
click at [281, 91] on input "Geen dieven zijn overvallers" at bounding box center [283, 89] width 4 height 4
radio input "true"
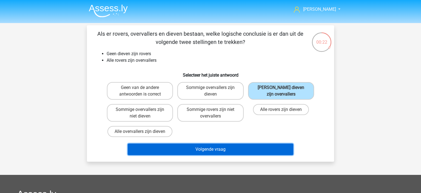
click at [203, 147] on button "Volgende vraag" at bounding box center [211, 149] width 166 height 12
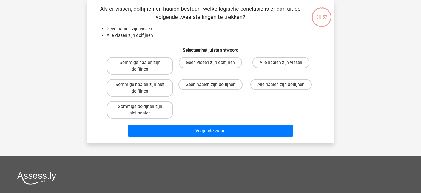
scroll to position [25, 0]
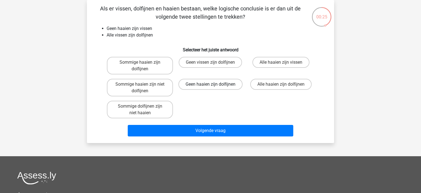
click at [204, 87] on label "Geen haaien zijn dolfijnen" at bounding box center [210, 84] width 64 height 11
click at [210, 87] on input "Geen haaien zijn dolfijnen" at bounding box center [212, 86] width 4 height 4
radio input "true"
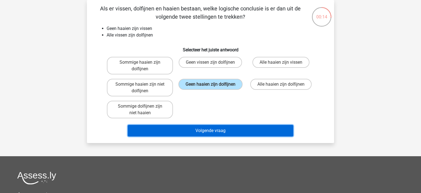
click at [198, 132] on button "Volgende vraag" at bounding box center [211, 131] width 166 height 12
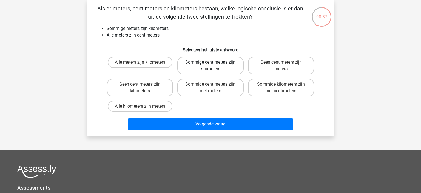
click at [212, 70] on label "Sommige centimeters zijn kilometers" at bounding box center [210, 66] width 66 height 18
click at [212, 66] on input "Sommige centimeters zijn kilometers" at bounding box center [212, 64] width 4 height 4
radio input "true"
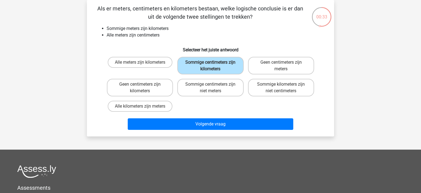
click at [192, 101] on div "Alle meters zijn kilometers Sommige centimeters zijn kilometers Geen centimeter…" at bounding box center [210, 84] width 211 height 59
click at [219, 94] on label "Sommige centimeters zijn niet meters" at bounding box center [210, 88] width 66 height 18
click at [214, 88] on input "Sommige centimeters zijn niet meters" at bounding box center [212, 86] width 4 height 4
radio input "true"
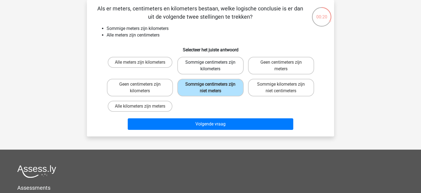
click at [230, 67] on label "Sommige centimeters zijn kilometers" at bounding box center [210, 66] width 66 height 18
click at [214, 66] on input "Sommige centimeters zijn kilometers" at bounding box center [212, 64] width 4 height 4
radio input "true"
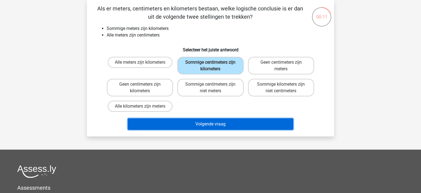
click at [168, 122] on button "Volgende vraag" at bounding box center [211, 124] width 166 height 12
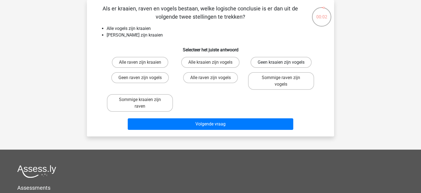
click at [280, 64] on label "Geen kraaien zijn vogels" at bounding box center [280, 62] width 61 height 11
click at [281, 64] on input "Geen kraaien zijn vogels" at bounding box center [283, 64] width 4 height 4
radio input "true"
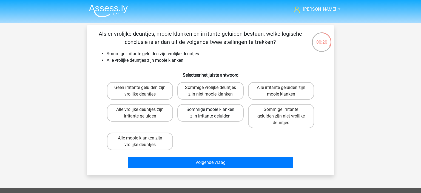
click at [200, 118] on label "Sommige mooie klanken zijn irritante geluiden" at bounding box center [210, 113] width 66 height 18
click at [210, 113] on input "Sommige mooie klanken zijn irritante geluiden" at bounding box center [212, 111] width 4 height 4
radio input "true"
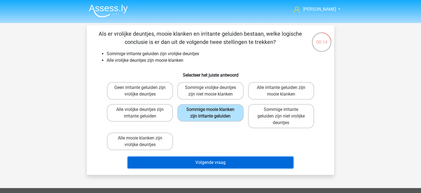
click at [163, 157] on button "Volgende vraag" at bounding box center [211, 162] width 166 height 12
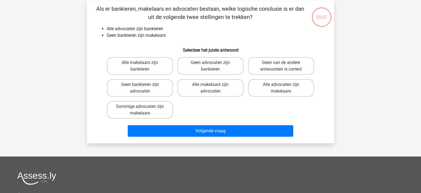
scroll to position [25, 0]
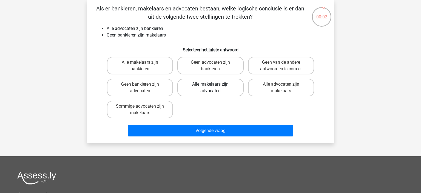
click at [221, 86] on label "Alle makelaars zijn advocaten" at bounding box center [210, 88] width 66 height 18
click at [214, 86] on input "Alle makelaars zijn advocaten" at bounding box center [212, 86] width 4 height 4
radio input "true"
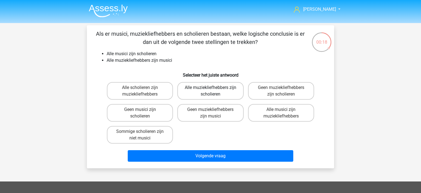
click at [213, 93] on label "Alle muziekliefhebbers zijn scholieren" at bounding box center [210, 91] width 66 height 18
click at [213, 91] on input "Alle muziekliefhebbers zijn scholieren" at bounding box center [212, 89] width 4 height 4
radio input "true"
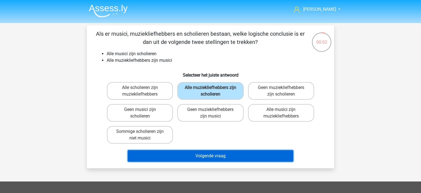
click at [245, 155] on button "Volgende vraag" at bounding box center [211, 156] width 166 height 12
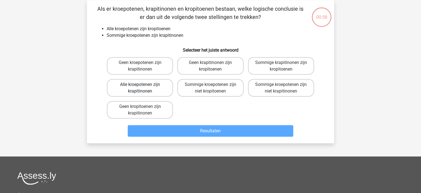
scroll to position [25, 0]
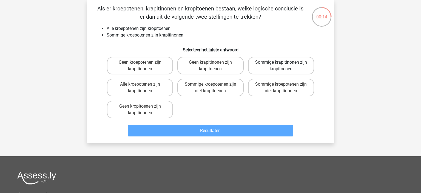
click at [300, 68] on label "Sommige krapitinonen zijn kropitoenen" at bounding box center [281, 66] width 66 height 18
click at [284, 66] on input "Sommige krapitinonen zijn kropitoenen" at bounding box center [283, 64] width 4 height 4
radio input "true"
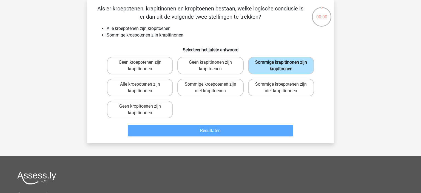
click at [300, 59] on label "Sommige krapitinonen zijn kropitoenen" at bounding box center [281, 66] width 66 height 18
click at [284, 62] on input "Sommige krapitinonen zijn kropitoenen" at bounding box center [283, 64] width 4 height 4
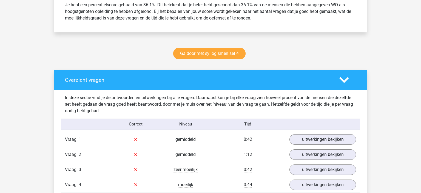
scroll to position [260, 0]
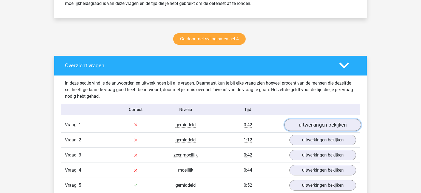
click at [319, 125] on link "uitwerkingen bekijken" at bounding box center [322, 125] width 76 height 12
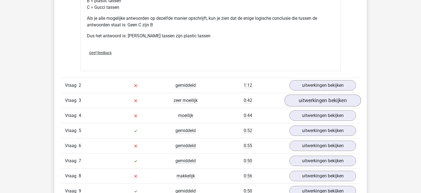
scroll to position [579, 0]
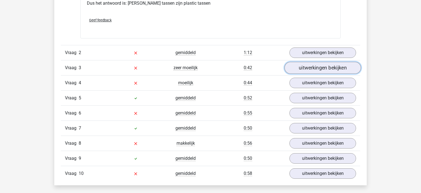
click at [312, 63] on link "uitwerkingen bekijken" at bounding box center [322, 68] width 76 height 12
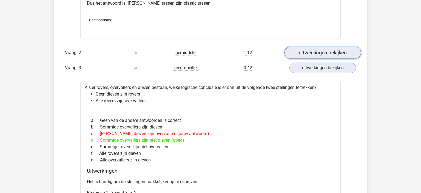
click at [316, 52] on link "uitwerkingen bekijken" at bounding box center [322, 53] width 76 height 12
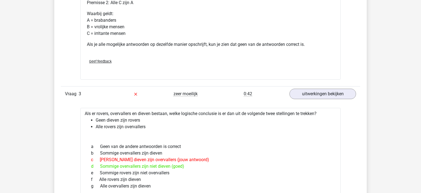
scroll to position [781, 0]
